Goal: Information Seeking & Learning: Find specific fact

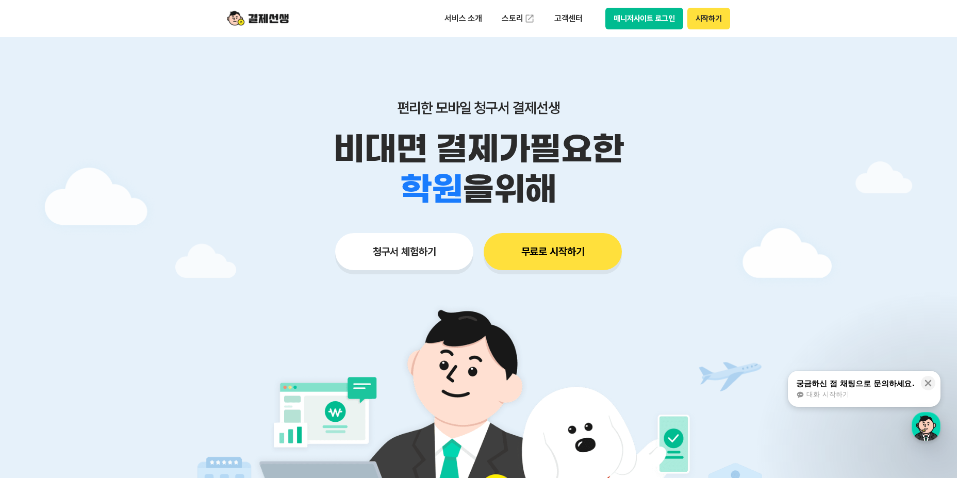
click at [608, 17] on button "매니저사이트 로그인" at bounding box center [644, 19] width 78 height 22
click at [561, 13] on p "고객센터" at bounding box center [568, 18] width 43 height 19
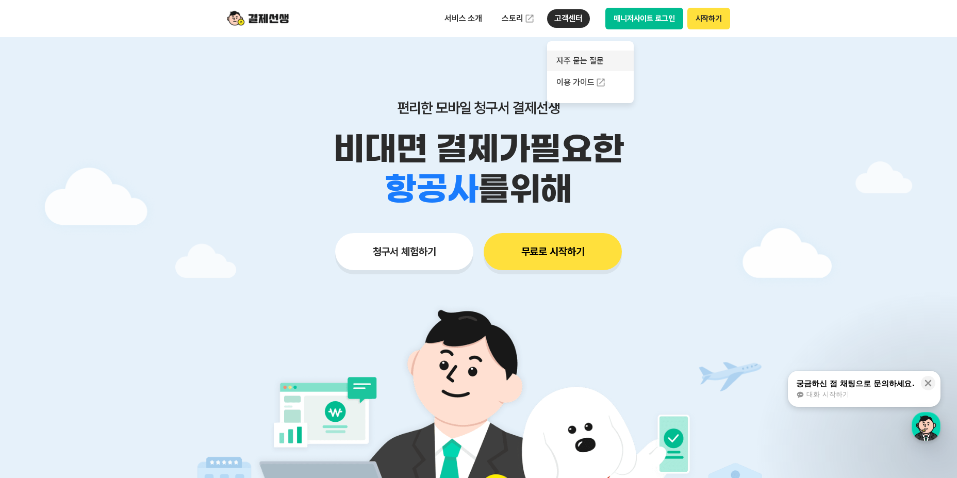
click at [590, 64] on link "자주 묻는 질문" at bounding box center [590, 61] width 87 height 21
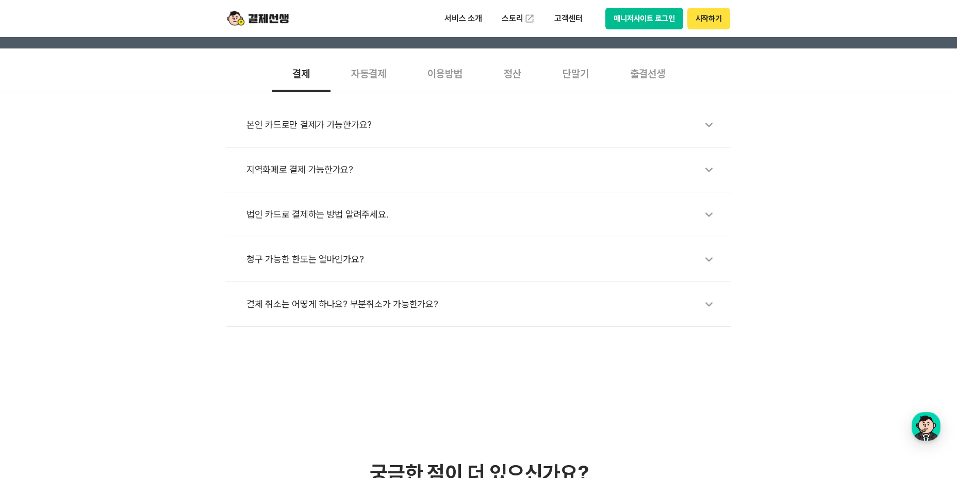
scroll to position [344, 0]
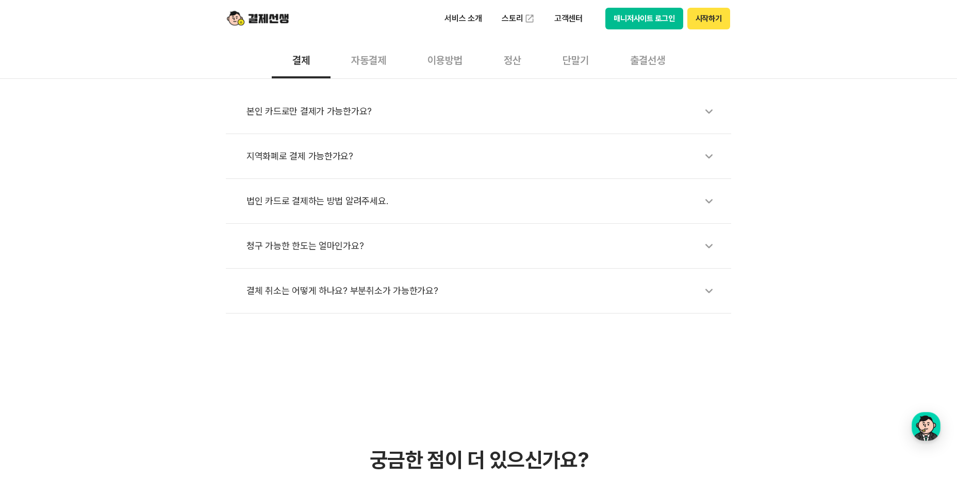
click at [508, 62] on div "정산" at bounding box center [512, 59] width 59 height 38
click at [314, 112] on div "정산 시 어느 계좌로 입금이 되나요?" at bounding box center [483, 112] width 474 height 24
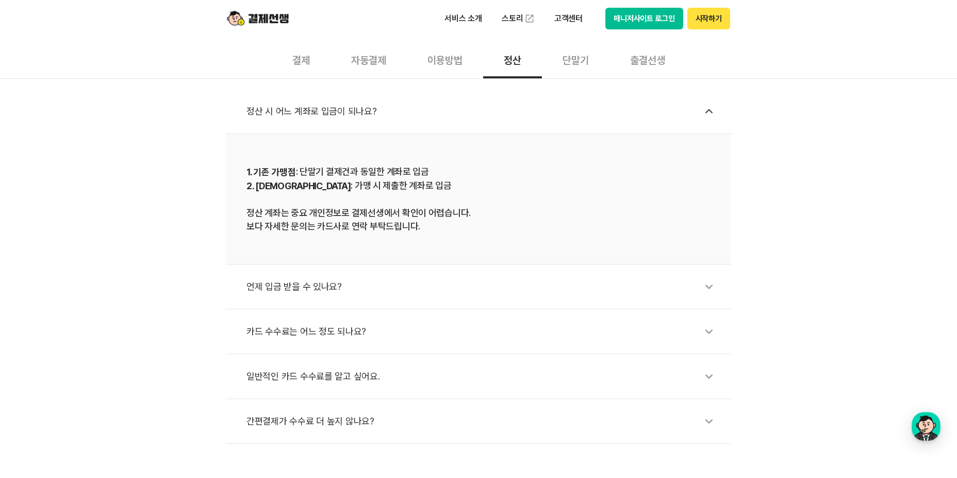
drag, startPoint x: 310, startPoint y: 173, endPoint x: 450, endPoint y: 171, distance: 139.8
click at [450, 171] on div "1. 기존 가맹점 : 단말기 결제건과 동일한 계좌로 입금 2. 신규 가맹점 : 가맹 시 제출한 계좌로 입금 정산 계좌는 중요 개인정보로 결제선…" at bounding box center [478, 199] width 464 height 68
click at [450, 187] on div "1. 기존 가맹점 : 단말기 결제건과 동일한 계좌로 입금 2. 신규 가맹점 : 가맹 시 제출한 계좌로 입금 정산 계좌는 중요 개인정보로 결제선…" at bounding box center [478, 199] width 464 height 68
drag, startPoint x: 305, startPoint y: 170, endPoint x: 454, endPoint y: 171, distance: 149.5
click at [444, 170] on div "1. 기존 가맹점 : 단말기 결제건과 동일한 계좌로 입금 2. 신규 가맹점 : 가맹 시 제출한 계좌로 입금 정산 계좌는 중요 개인정보로 결제선…" at bounding box center [478, 199] width 464 height 68
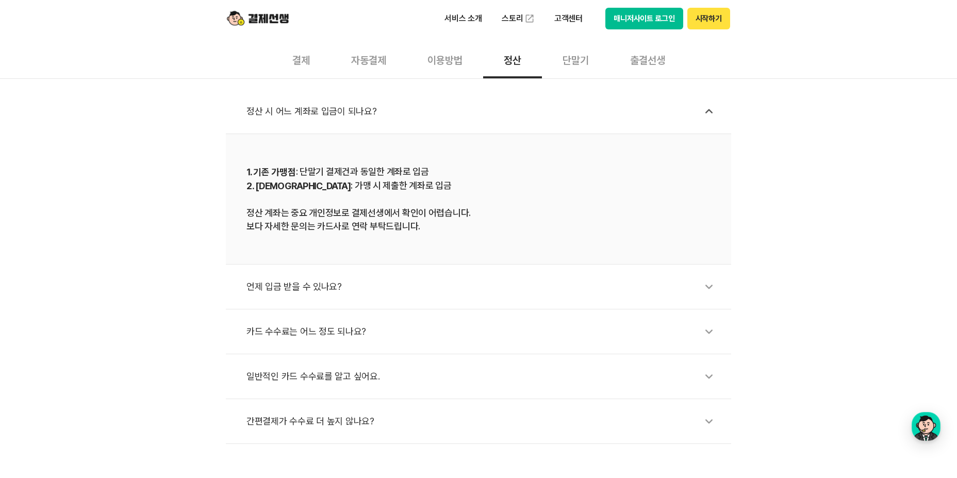
click at [466, 173] on div "1. 기존 가맹점 : 단말기 결제건과 동일한 계좌로 입금 2. 신규 가맹점 : 가맹 시 제출한 계좌로 입금 정산 계좌는 중요 개인정보로 결제선…" at bounding box center [478, 199] width 464 height 68
click at [319, 179] on div "1. 기존 가맹점 : 단말기 결제건과 동일한 계좌로 입금 2. 신규 가맹점 : 가맹 시 제출한 계좌로 입금 정산 계좌는 중요 개인정보로 결제선…" at bounding box center [478, 199] width 464 height 68
click at [311, 203] on div "1. 기존 가맹점 : 단말기 결제건과 동일한 계좌로 입금 2. 신규 가맹점 : 가맹 시 제출한 계좌로 입금 정산 계좌는 중요 개인정보로 결제선…" at bounding box center [478, 199] width 464 height 68
drag, startPoint x: 305, startPoint y: 189, endPoint x: 441, endPoint y: 188, distance: 136.1
click at [439, 188] on div "1. 기존 가맹점 : 단말기 결제건과 동일한 계좌로 입금 2. 신규 가맹점 : 가맹 시 제출한 계좌로 입금 정산 계좌는 중요 개인정보로 결제선…" at bounding box center [478, 199] width 464 height 68
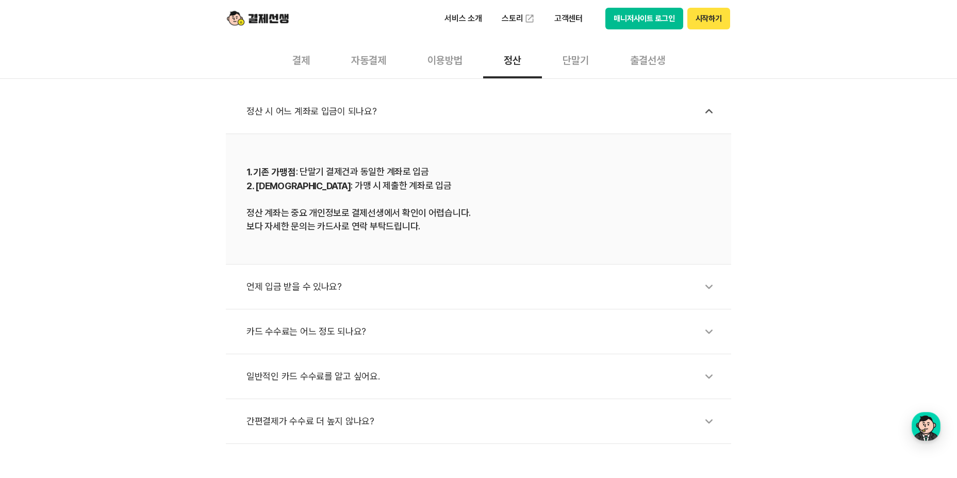
click at [468, 185] on div "1. 기존 가맹점 : 단말기 결제건과 동일한 계좌로 입금 2. 신규 가맹점 : 가맹 시 제출한 계좌로 입금 정산 계좌는 중요 개인정보로 결제선…" at bounding box center [478, 199] width 464 height 68
drag, startPoint x: 308, startPoint y: 186, endPoint x: 429, endPoint y: 185, distance: 120.7
click at [429, 185] on div "1. 기존 가맹점 : 단말기 결제건과 동일한 계좌로 입금 2. 신규 가맹점 : 가맹 시 제출한 계좌로 입금 정산 계좌는 중요 개인정보로 결제선…" at bounding box center [478, 199] width 464 height 68
click at [459, 182] on div "1. 기존 가맹점 : 단말기 결제건과 동일한 계좌로 입금 2. 신규 가맹점 : 가맹 시 제출한 계좌로 입금 정산 계좌는 중요 개인정보로 결제선…" at bounding box center [478, 199] width 464 height 68
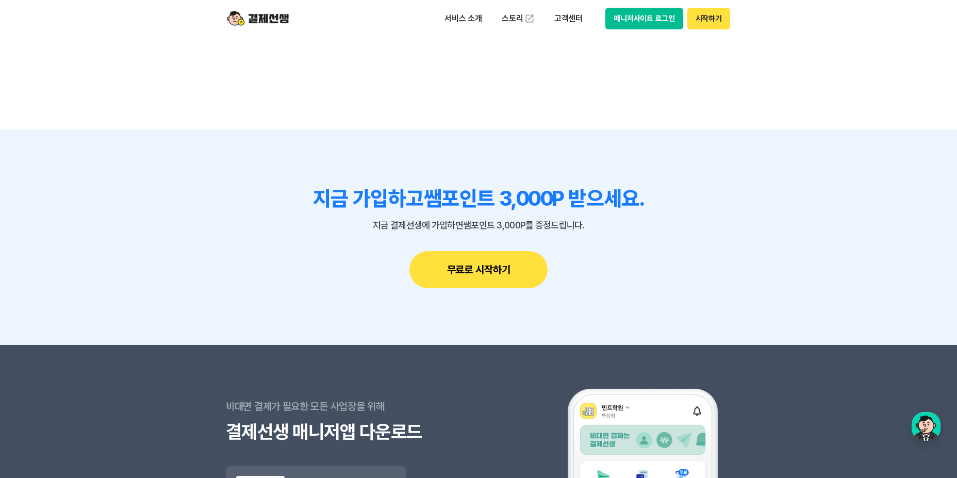
scroll to position [1203, 0]
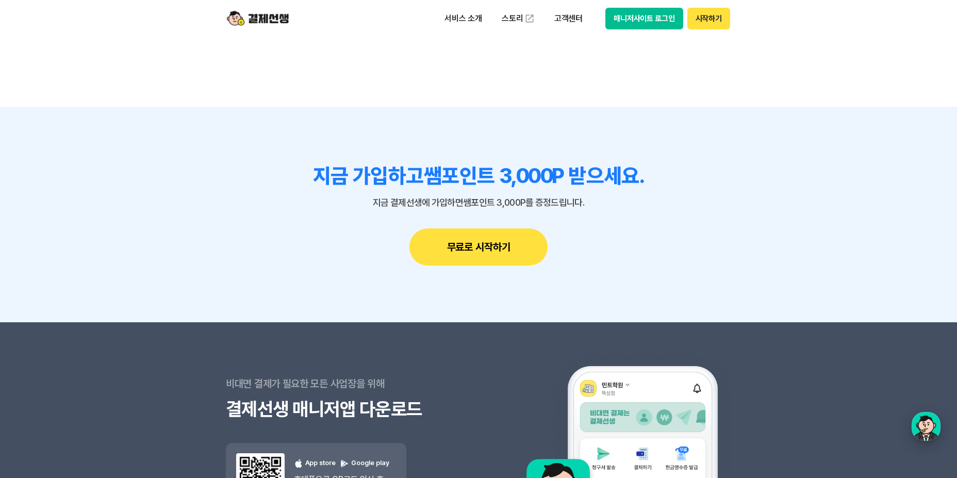
click at [941, 425] on section "비대면 결제가 필요한 모든 사업장을 위해 결제선생 매니저앱 다운로드 결제선생 매니저앱 다운로드 App store Google play 휴대폰으…" at bounding box center [478, 432] width 957 height 221
click at [931, 426] on div "button" at bounding box center [926, 426] width 29 height 29
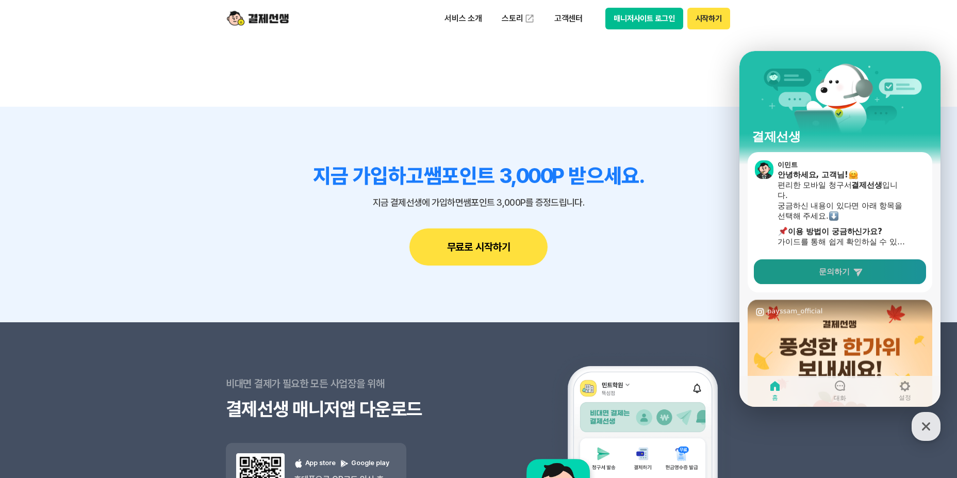
click at [830, 271] on span "문의하기" at bounding box center [834, 272] width 31 height 10
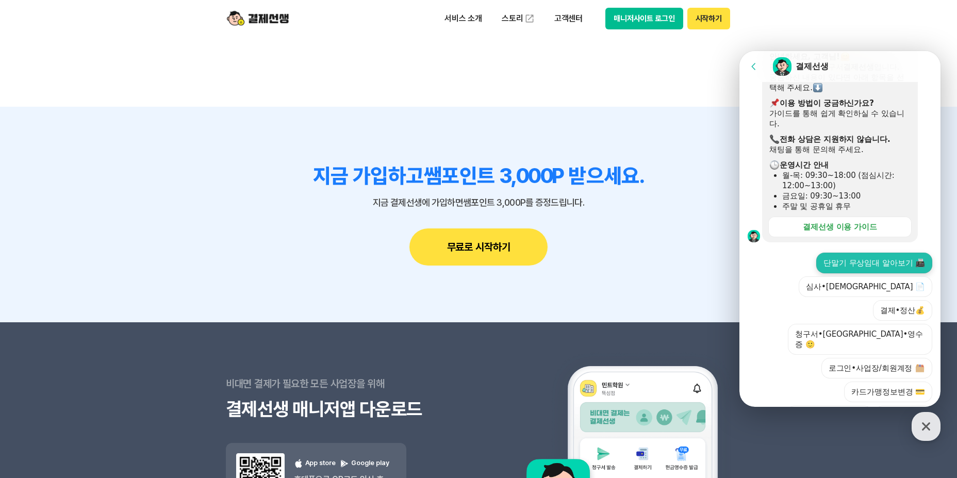
scroll to position [236, 0]
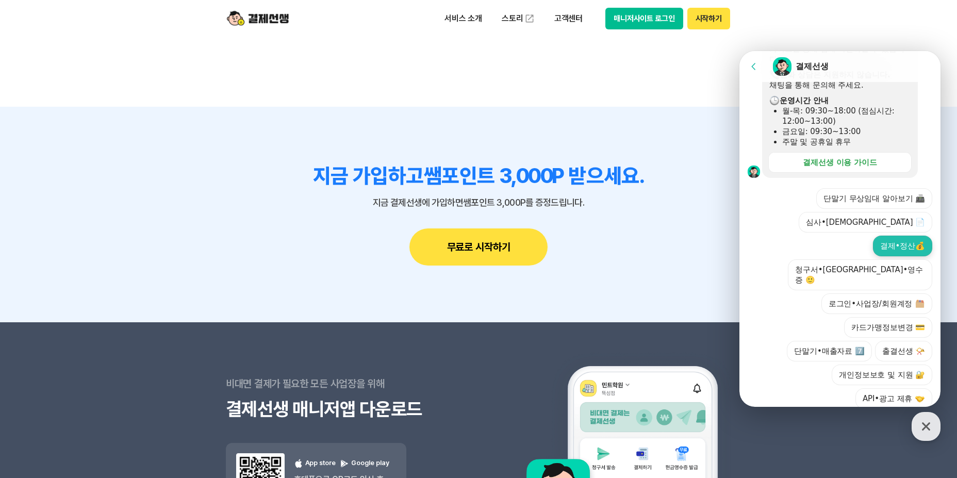
click at [877, 236] on button "결제•정산💰" at bounding box center [902, 246] width 59 height 21
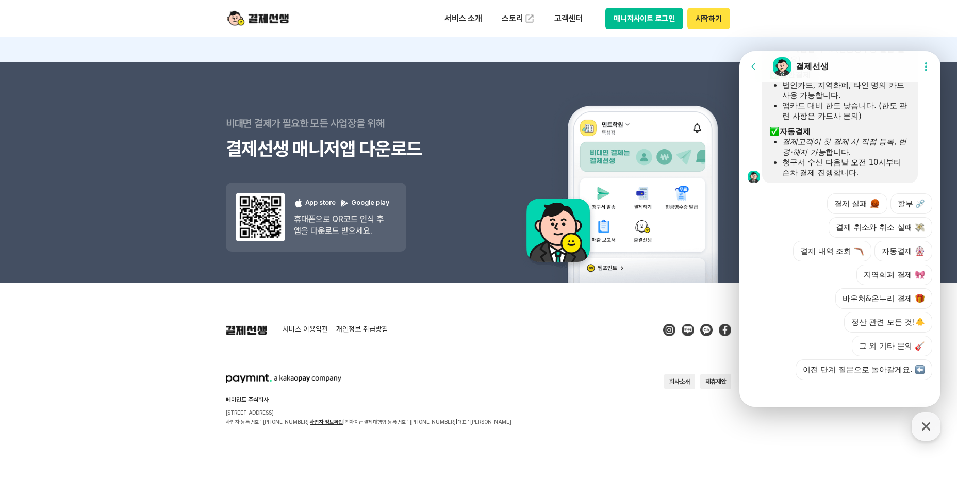
scroll to position [489, 0]
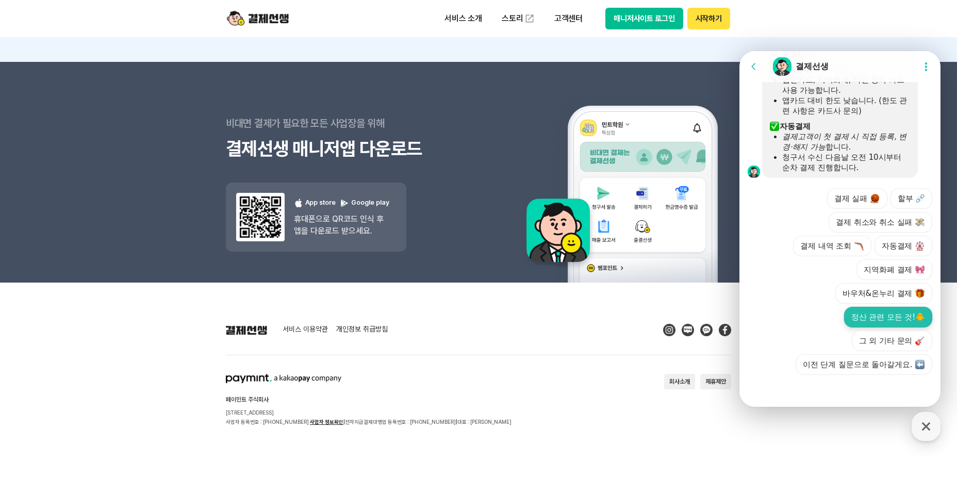
click at [863, 323] on button "정산 관련 모든 것!🐥" at bounding box center [888, 317] width 88 height 21
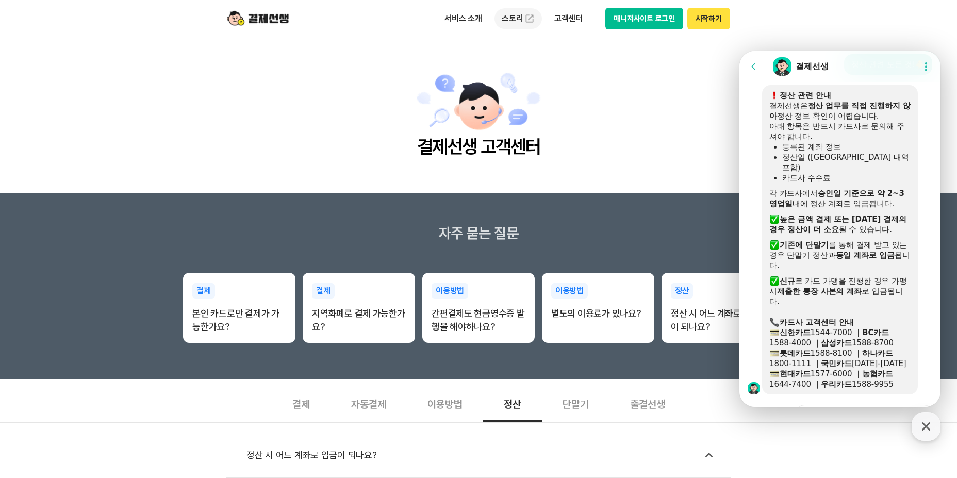
scroll to position [673, 0]
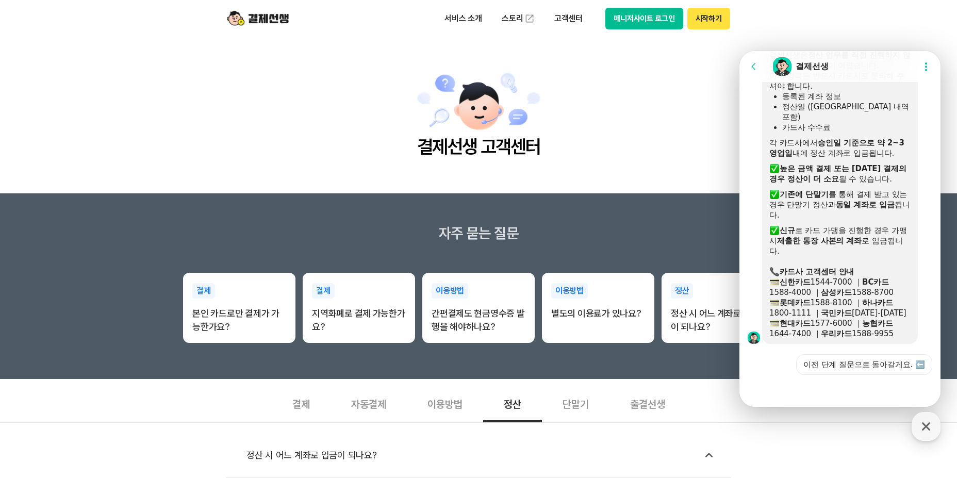
click at [714, 186] on main "결제선생 고객센터" at bounding box center [478, 115] width 957 height 156
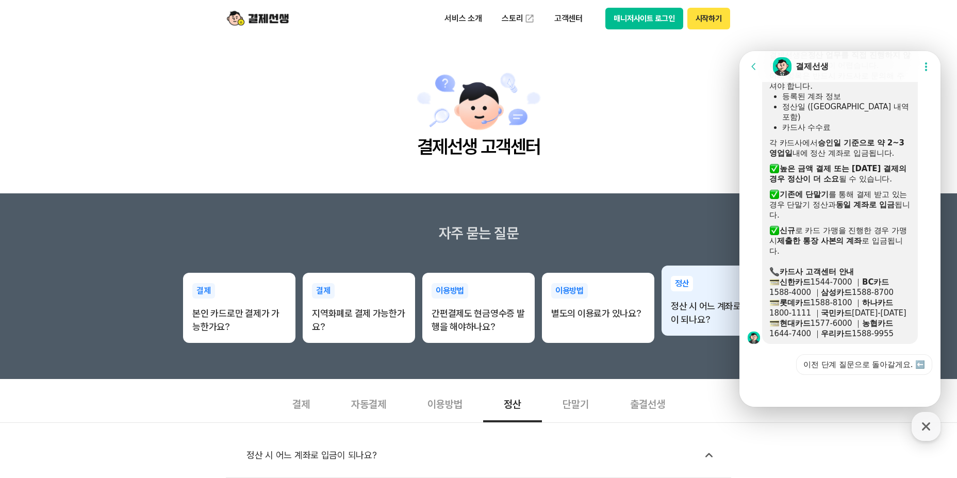
click at [706, 325] on p "정산 시 어느 계좌로 입금이 되나요?" at bounding box center [718, 313] width 94 height 27
click at [699, 294] on div "정산 정산 시 어느 계좌로 입금이 되나요?" at bounding box center [718, 301] width 112 height 71
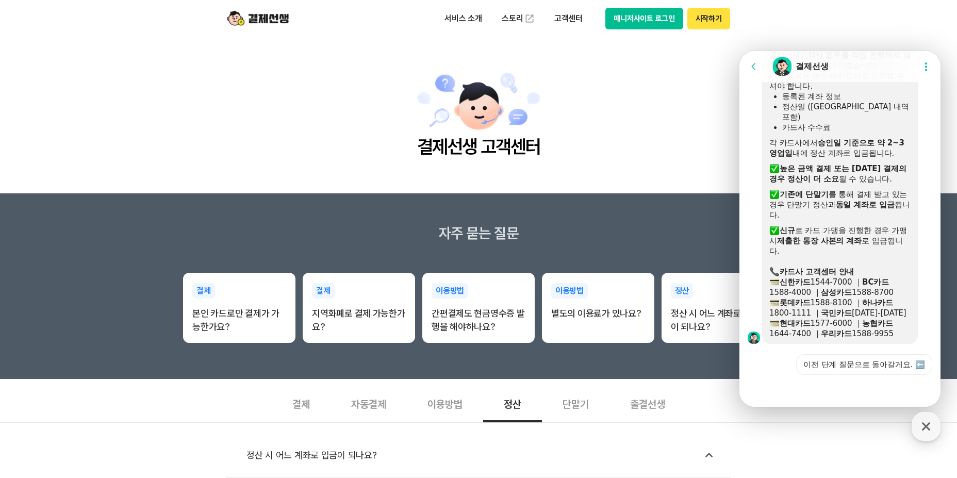
click at [755, 66] on icon at bounding box center [754, 66] width 10 height 10
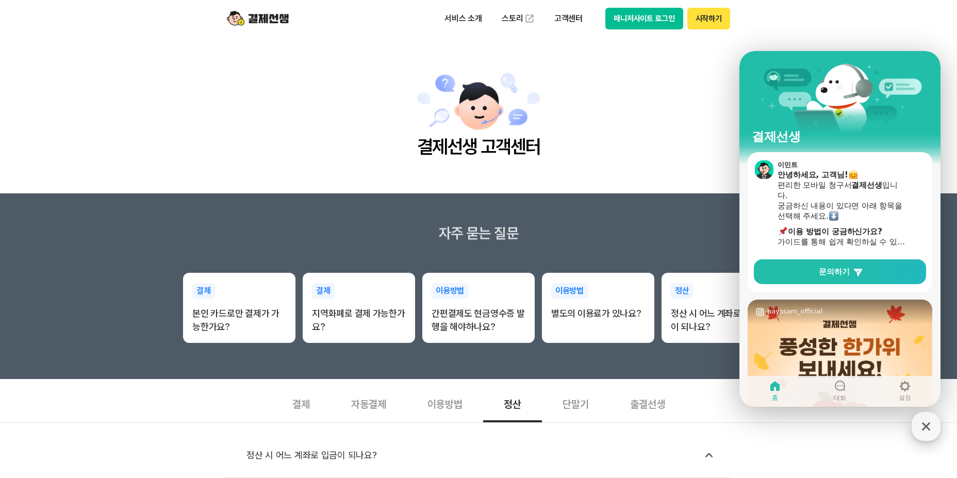
click at [929, 432] on icon "button" at bounding box center [926, 426] width 19 height 19
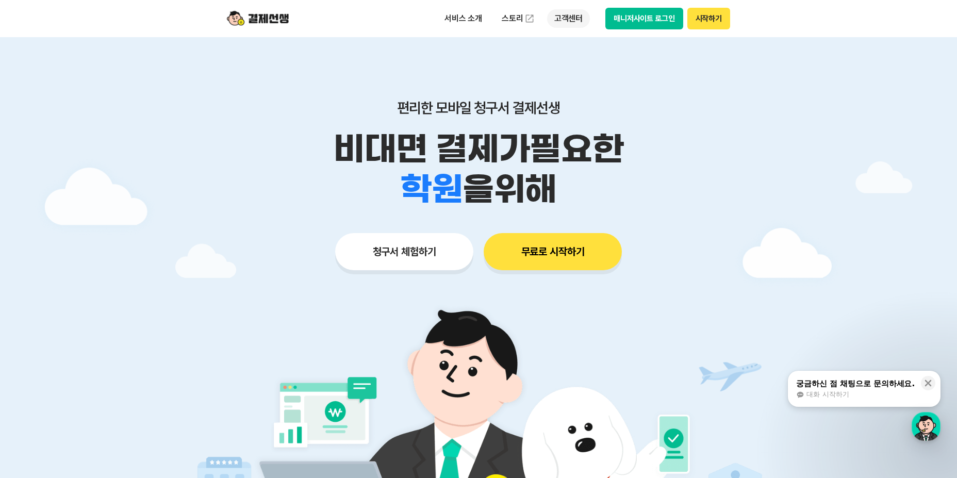
click at [570, 17] on p "고객센터" at bounding box center [568, 18] width 43 height 19
click at [926, 419] on div "button" at bounding box center [926, 426] width 29 height 29
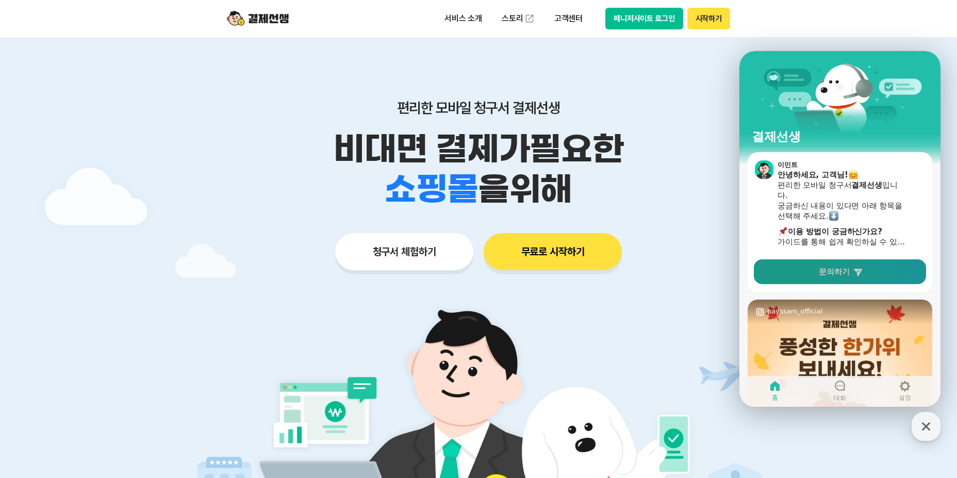
click at [867, 277] on link "문의하기" at bounding box center [840, 271] width 172 height 25
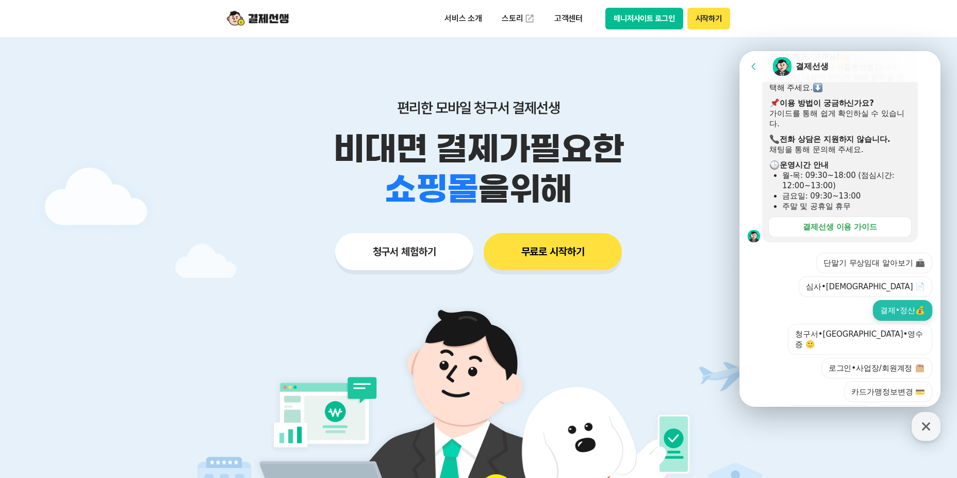
click at [897, 300] on button "결제•정산💰" at bounding box center [902, 310] width 59 height 21
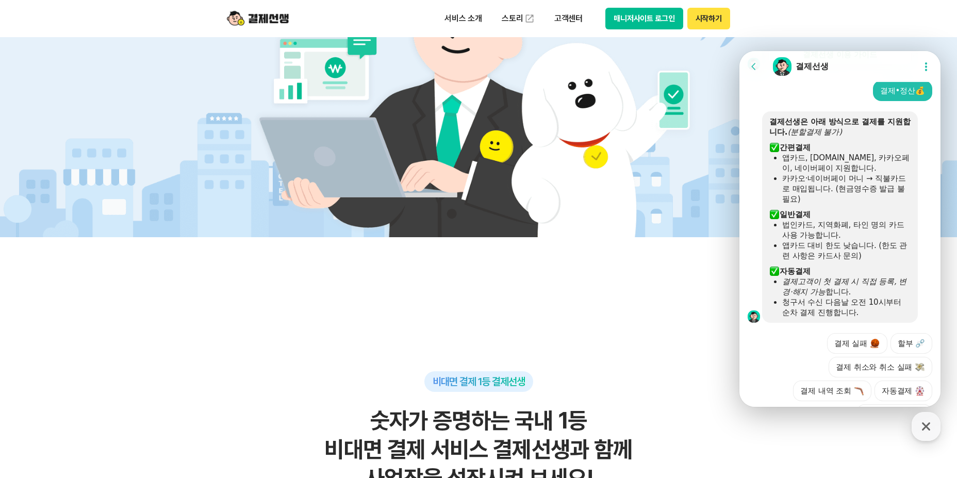
scroll to position [489, 0]
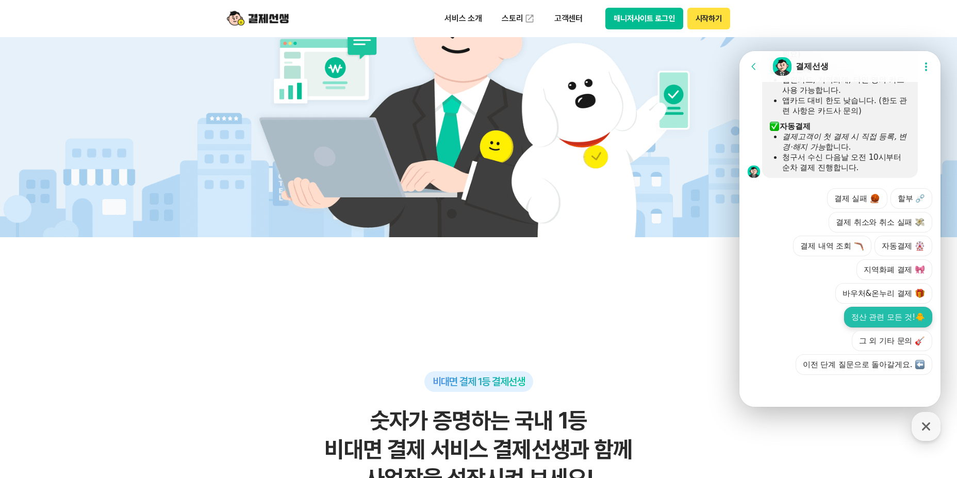
click at [866, 318] on button "정산 관련 모든 것!🐥" at bounding box center [888, 317] width 88 height 21
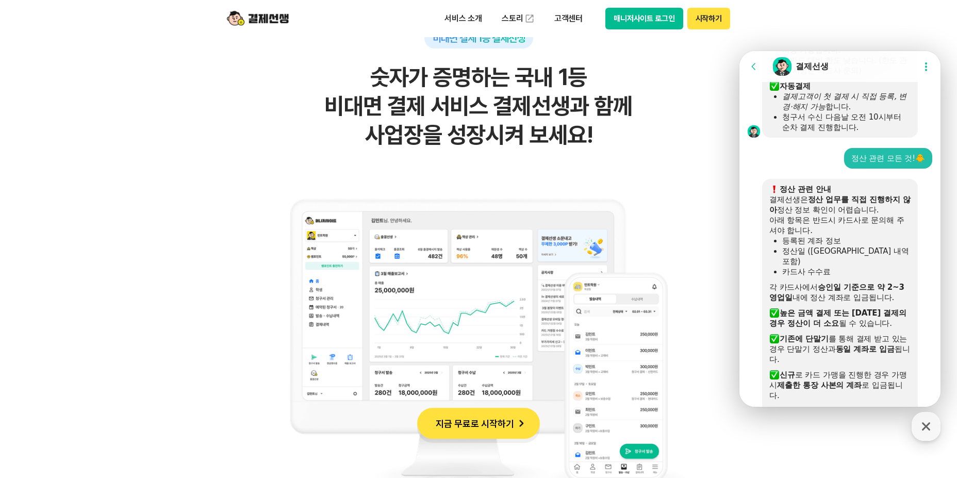
scroll to position [502, 0]
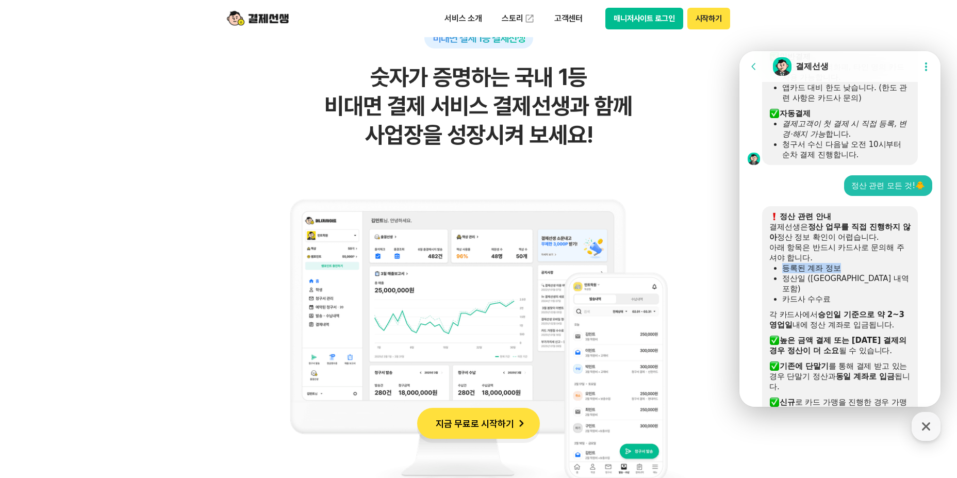
drag, startPoint x: 782, startPoint y: 270, endPoint x: 863, endPoint y: 271, distance: 81.0
click at [863, 271] on div "등록된 계좌 정보" at bounding box center [846, 268] width 128 height 10
click at [845, 294] on div "카드사 수수료" at bounding box center [846, 299] width 128 height 10
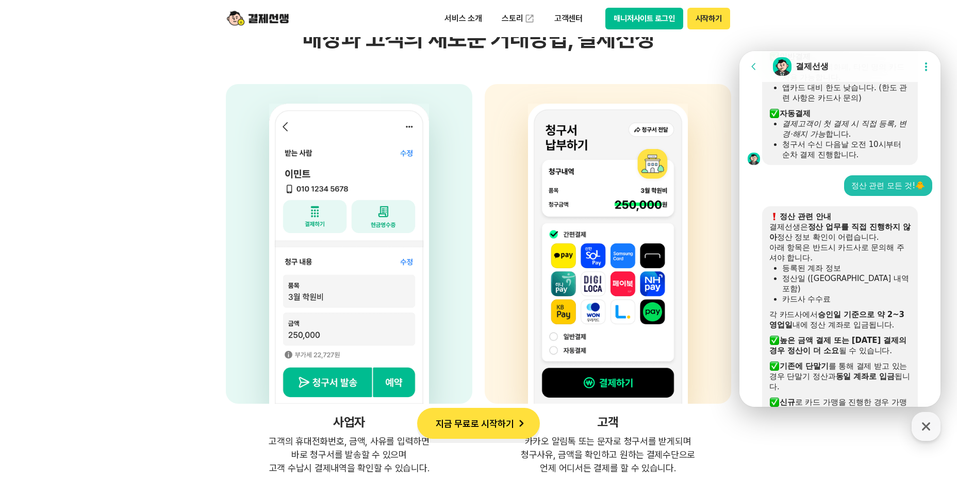
scroll to position [2578, 0]
